Goal: Task Accomplishment & Management: Use online tool/utility

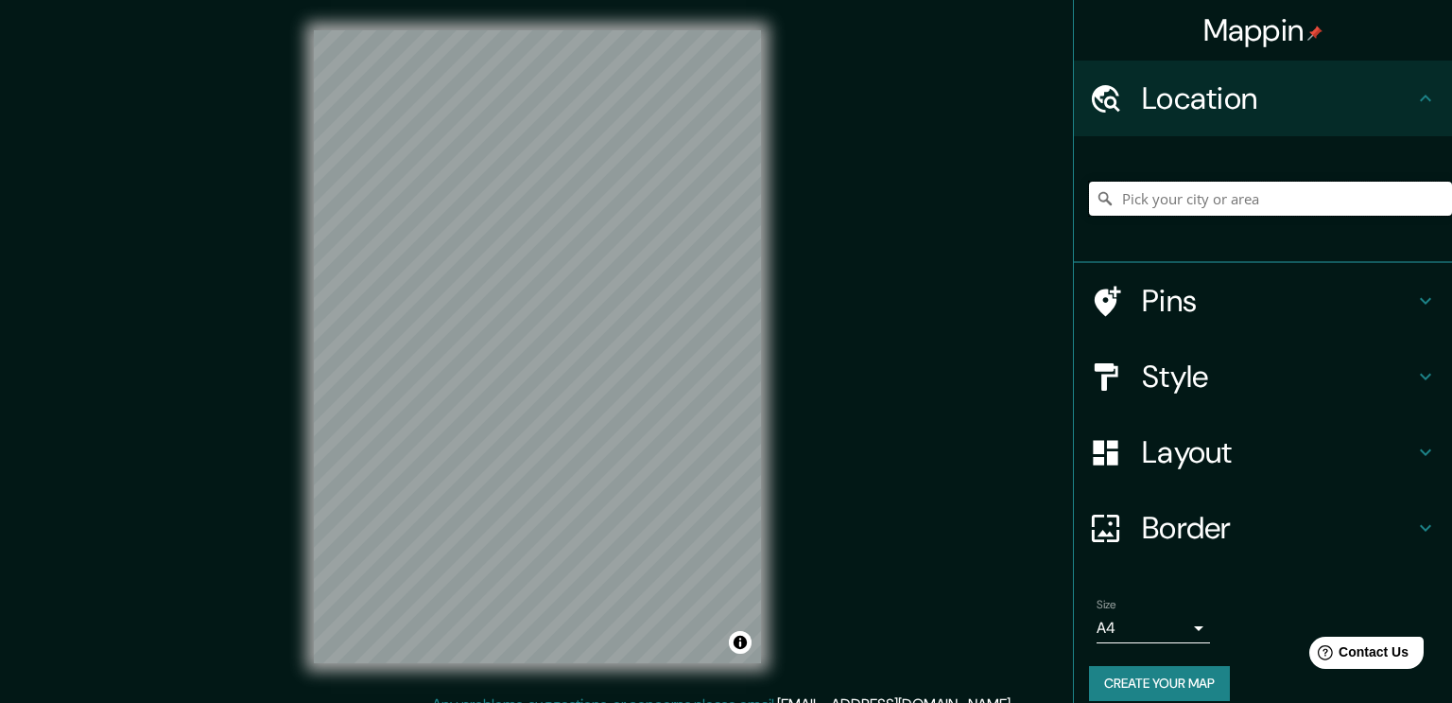
click at [1163, 200] on input "Pick your city or area" at bounding box center [1270, 199] width 363 height 34
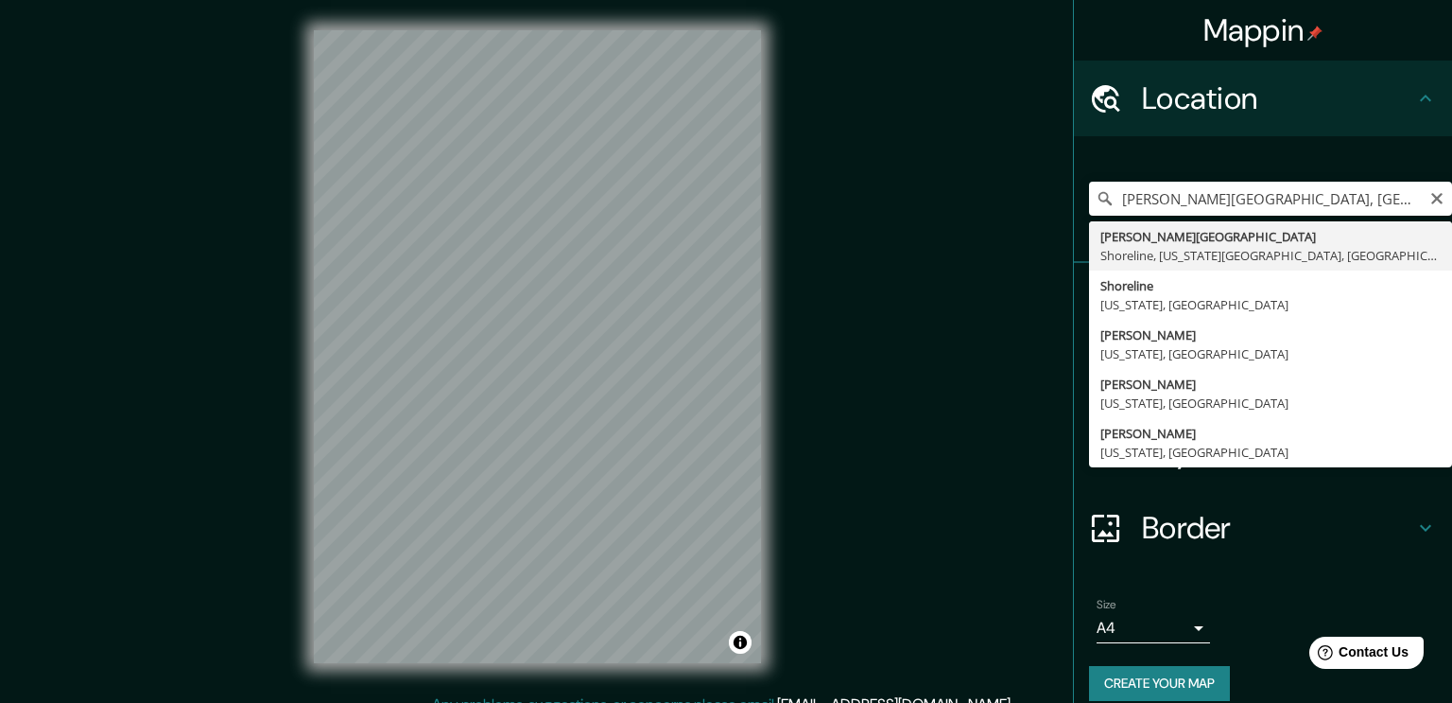
type input "[PERSON_NAME][STREET_ADDRESS][US_STATE]"
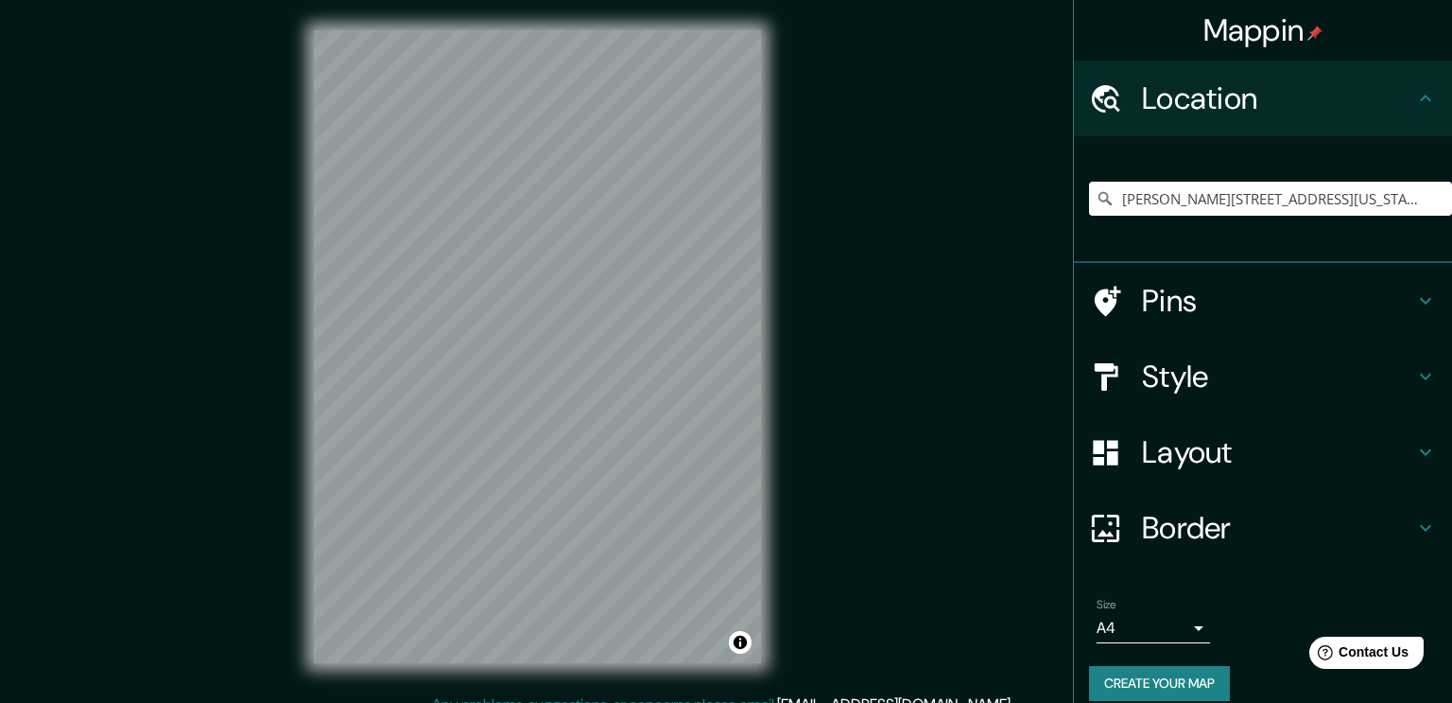
click at [1430, 300] on icon at bounding box center [1425, 300] width 23 height 23
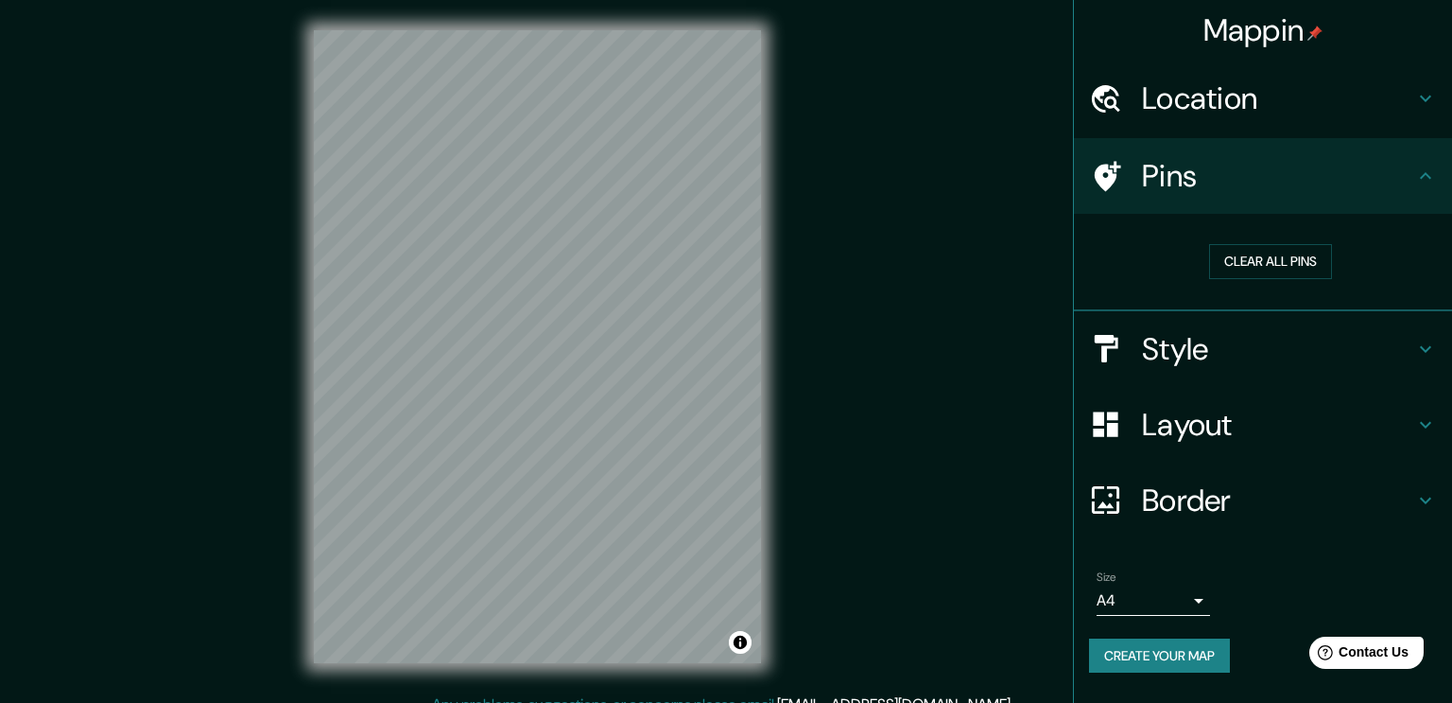
click at [1153, 654] on button "Create your map" at bounding box center [1159, 655] width 141 height 35
